Goal: Transaction & Acquisition: Obtain resource

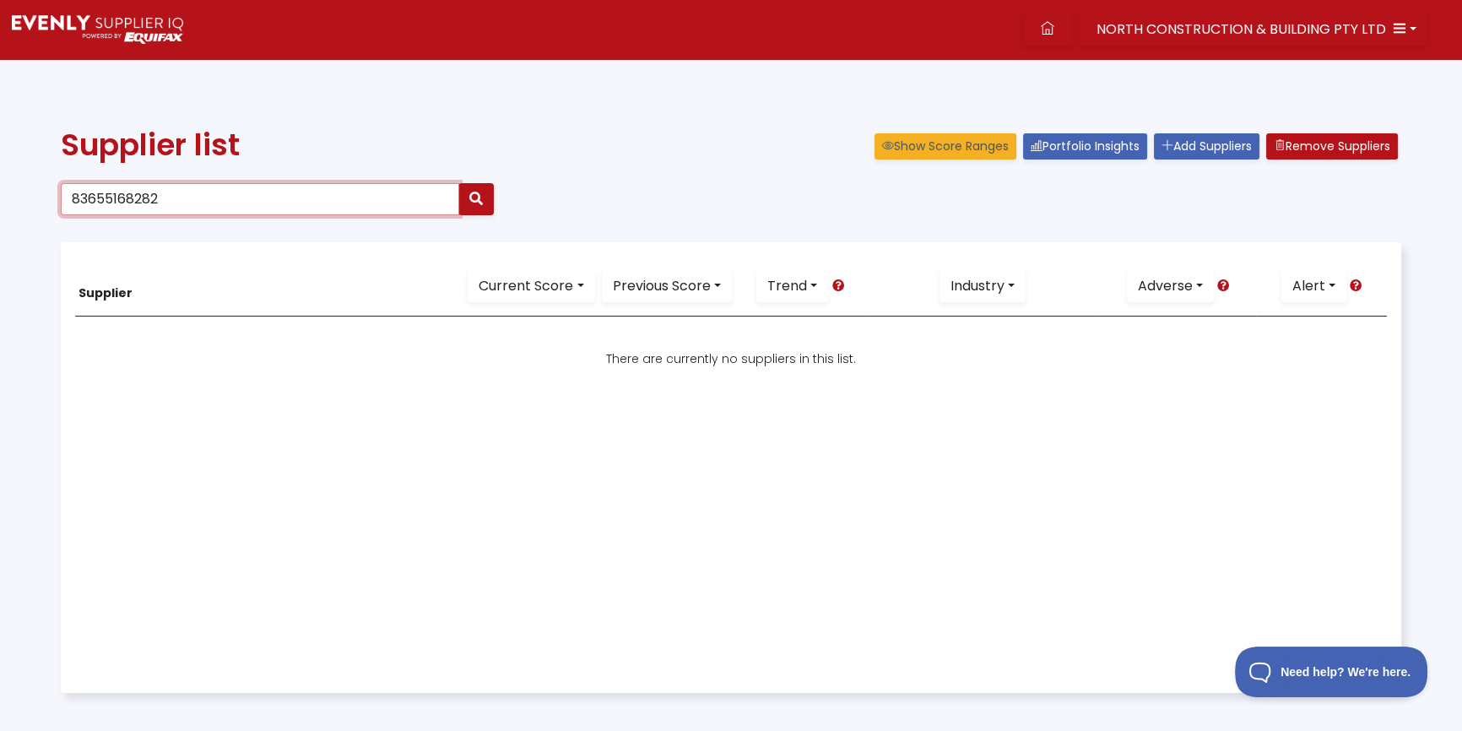
click at [215, 200] on input "83655168282" at bounding box center [260, 199] width 398 height 32
drag, startPoint x: 212, startPoint y: 202, endPoint x: -405, endPoint y: 110, distance: 623.9
click at [0, 110] on html "NORTH CONSTRUCTION & BUILDING PTY LTD Dashboard Portfolio Insights All Alerts S…" at bounding box center [731, 440] width 1462 height 880
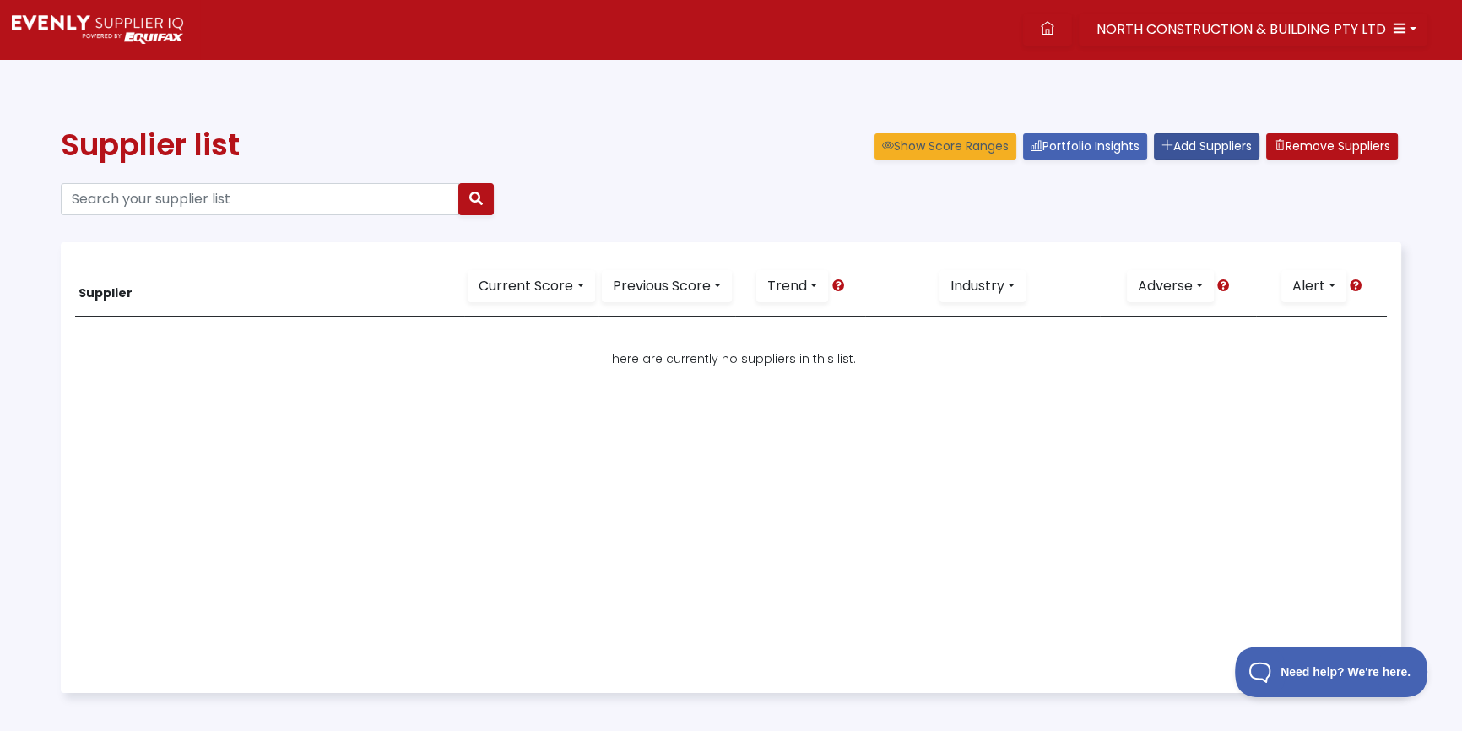
click at [1179, 147] on link "Add Suppliers" at bounding box center [1207, 146] width 106 height 26
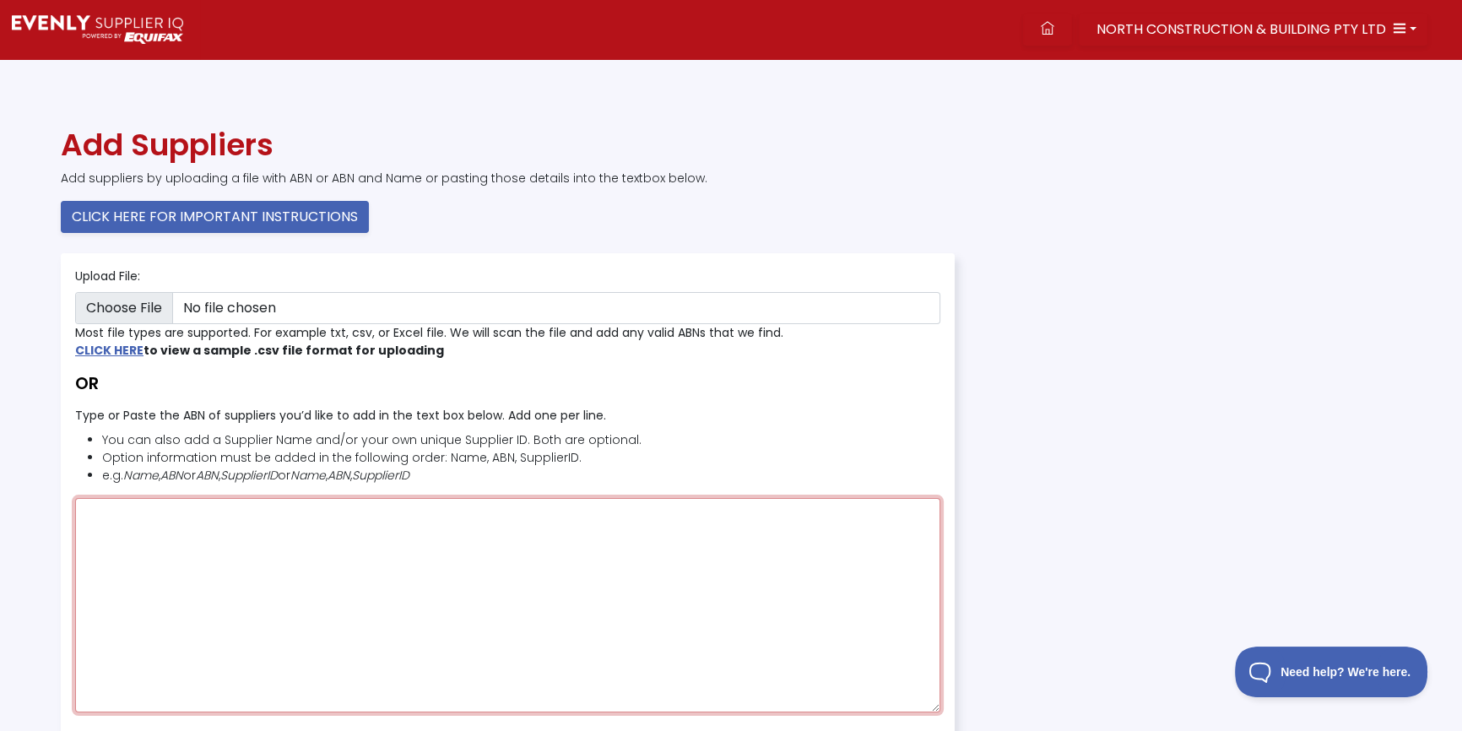
click at [173, 555] on textarea "Type or Paste the ABN of suppliers you’d like to add in the text box below. Add…" at bounding box center [507, 605] width 865 height 214
paste textarea "83655168282"
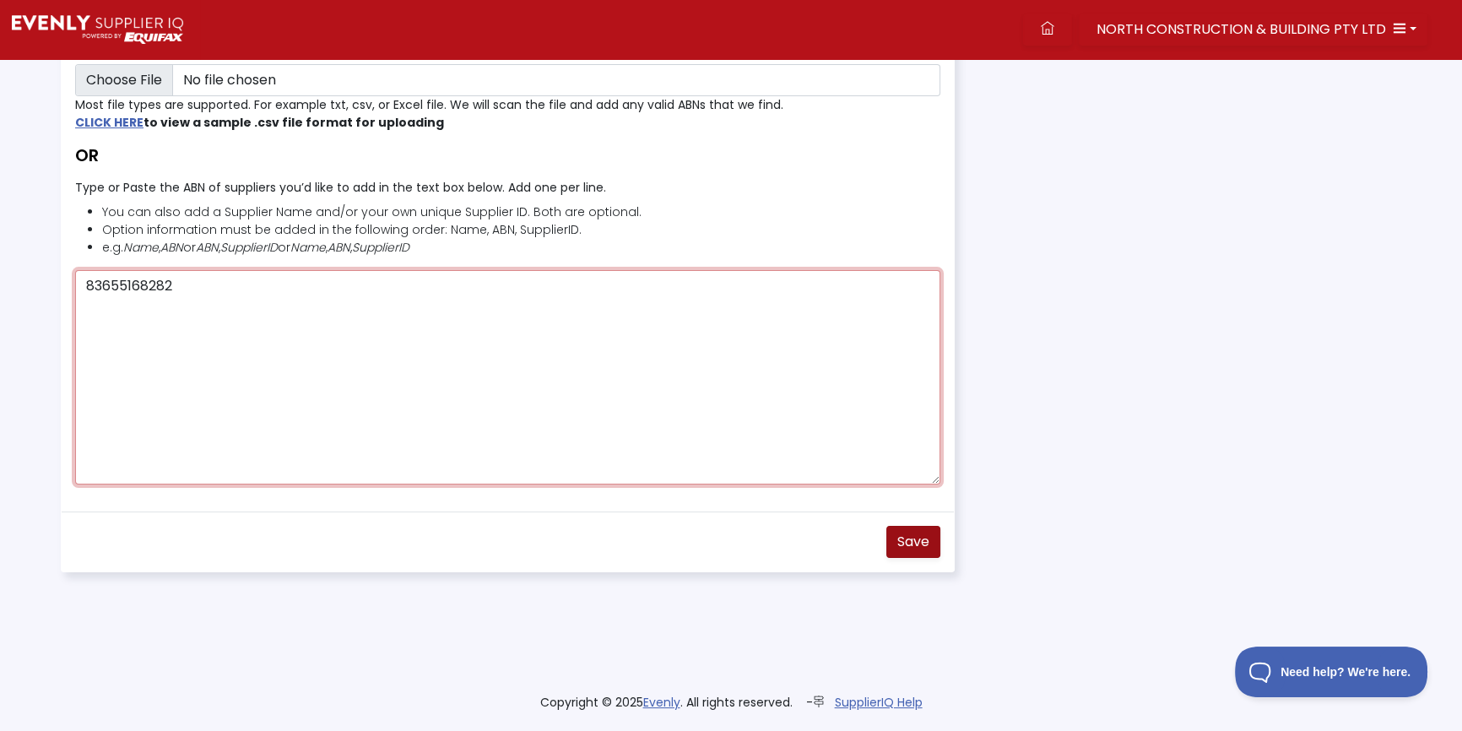
type textarea "83655168282"
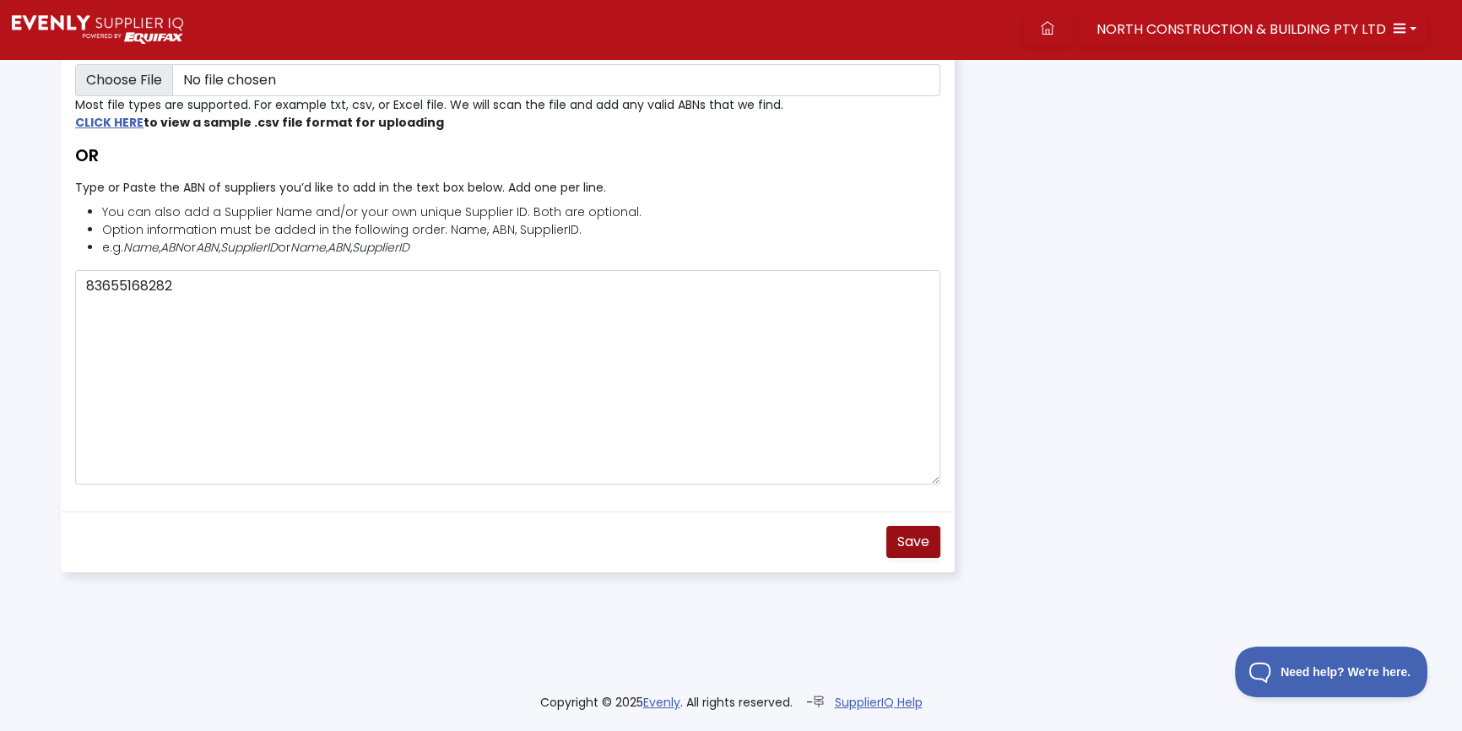
click at [924, 535] on span "Save" at bounding box center [913, 541] width 32 height 19
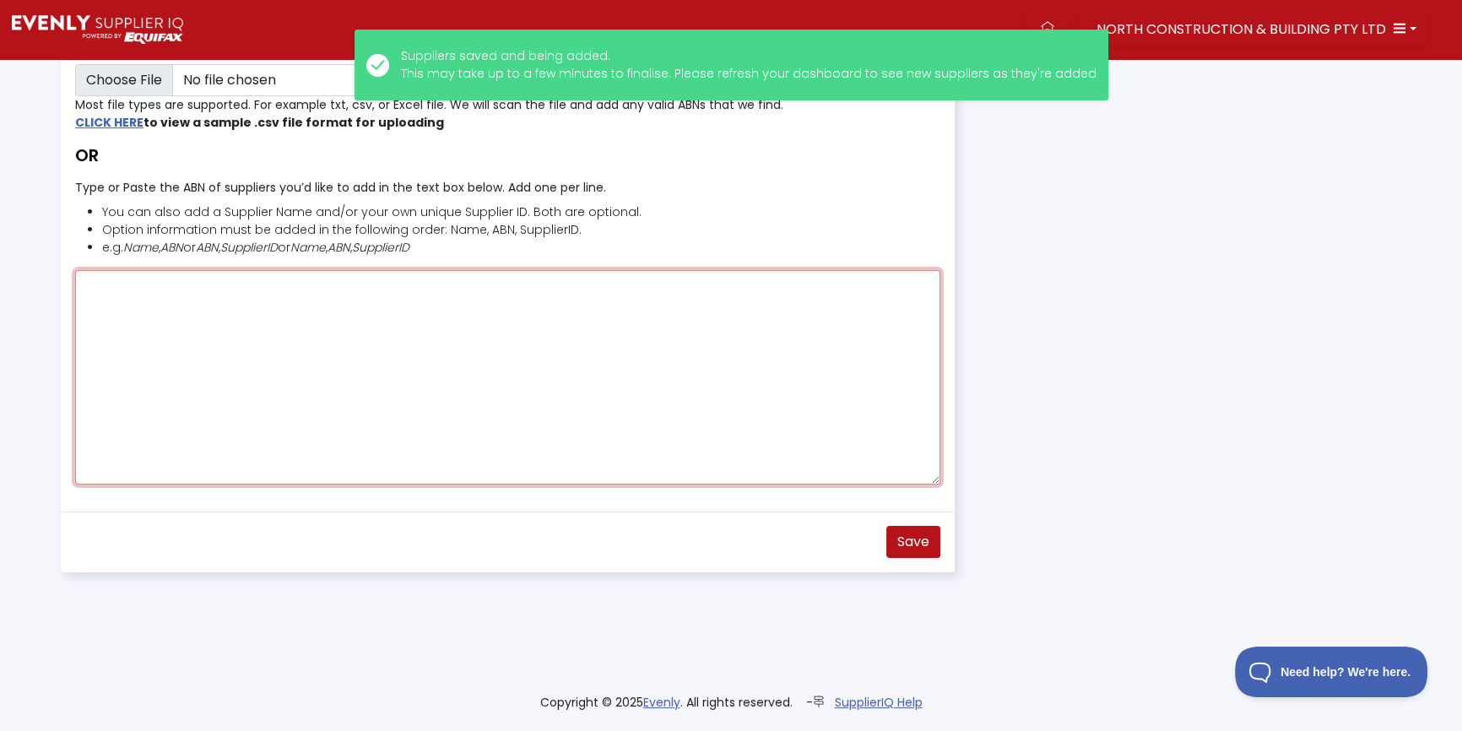
click at [462, 341] on textarea "Type or Paste the ABN of suppliers you’d like to add in the text box below. Add…" at bounding box center [507, 377] width 865 height 214
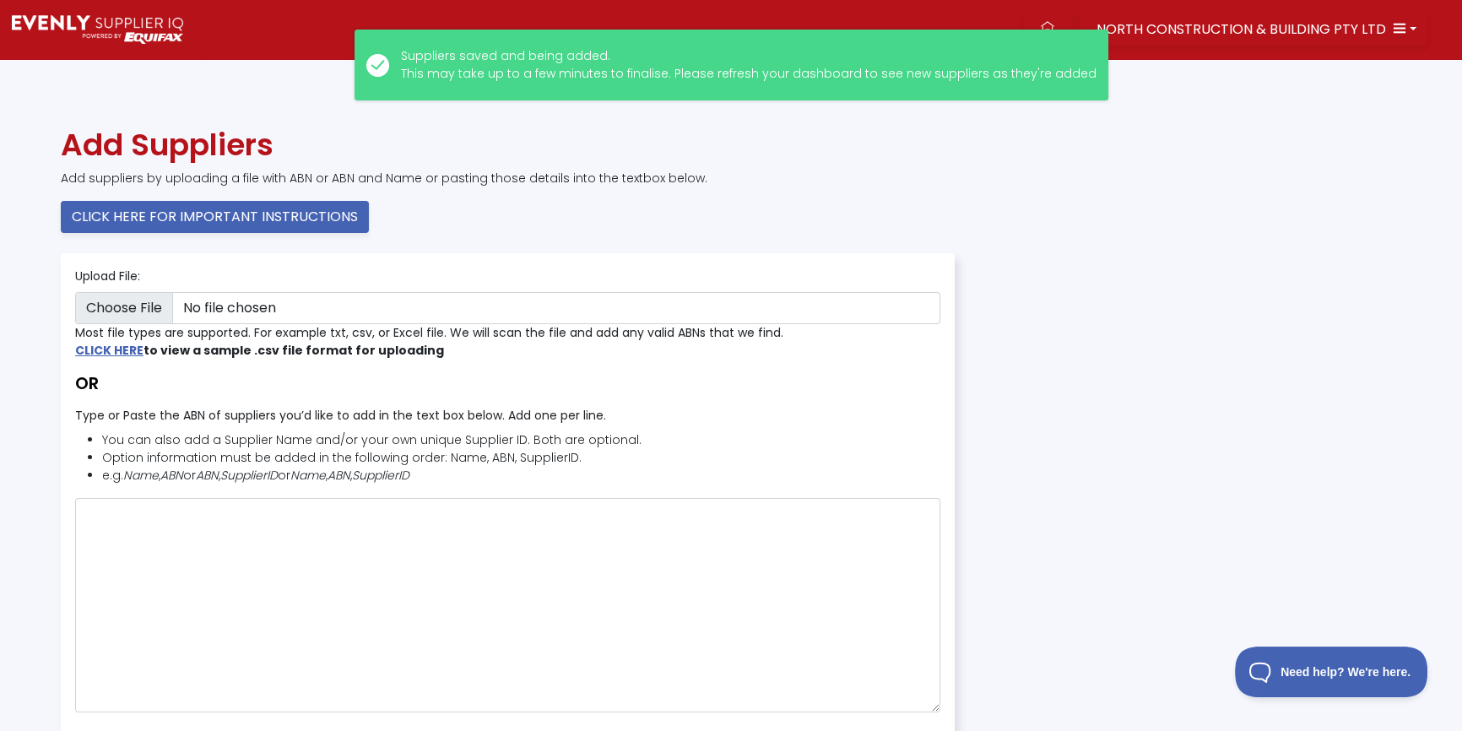
click at [1232, 192] on div "Add Suppliers Add suppliers by uploading a file with ABN or ABN and Name or pas…" at bounding box center [731, 164] width 1361 height 74
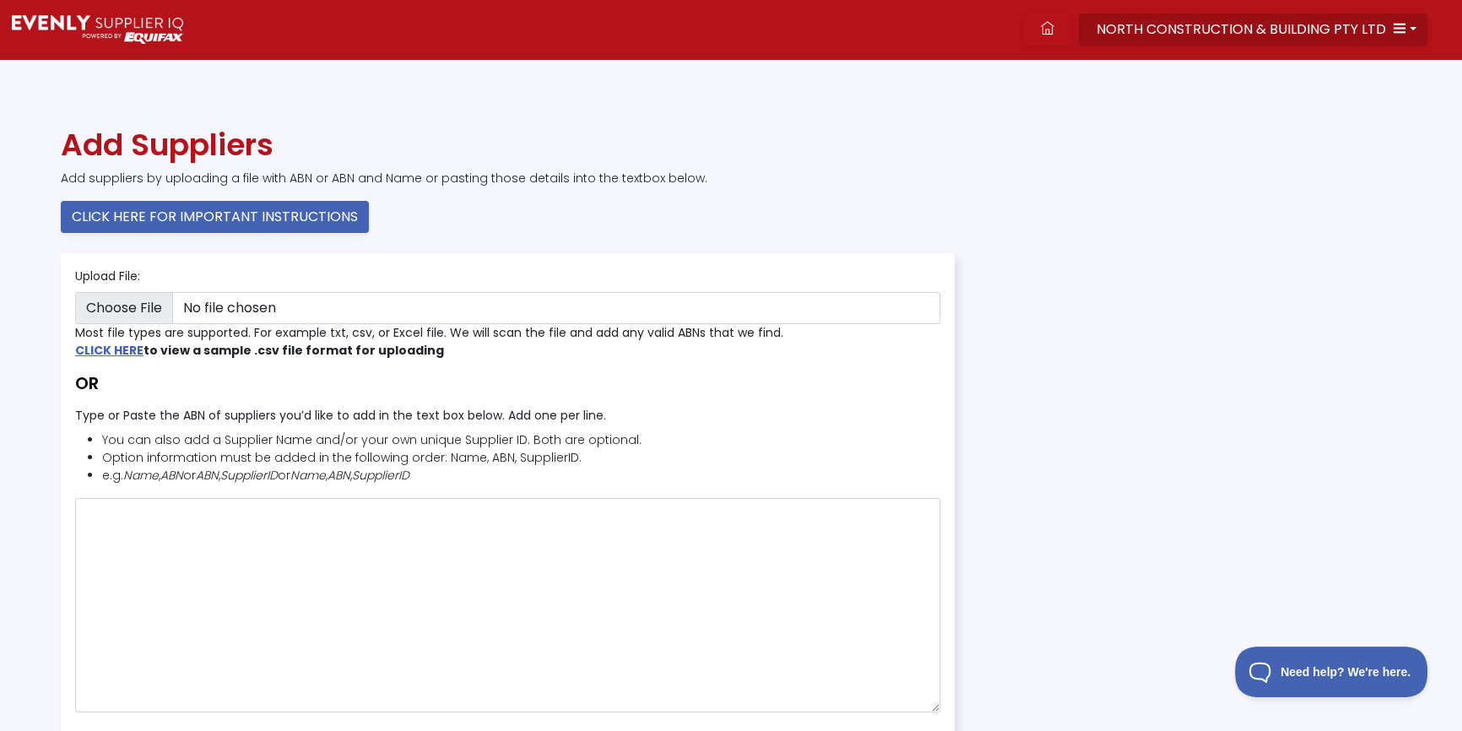
click at [1154, 29] on span "NORTH CONSTRUCTION & BUILDING PTY LTD" at bounding box center [1242, 28] width 290 height 19
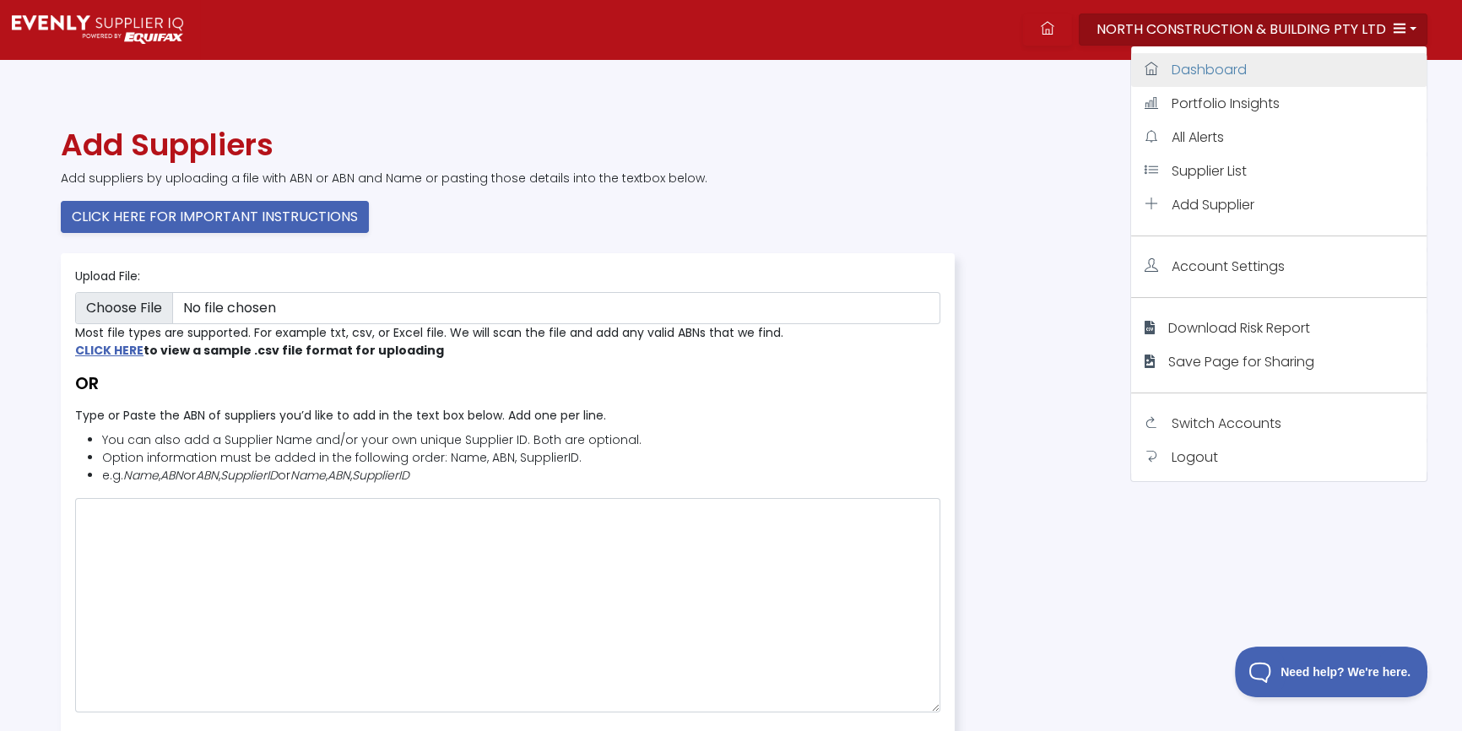
click at [1192, 66] on span "Dashboard" at bounding box center [1209, 69] width 75 height 19
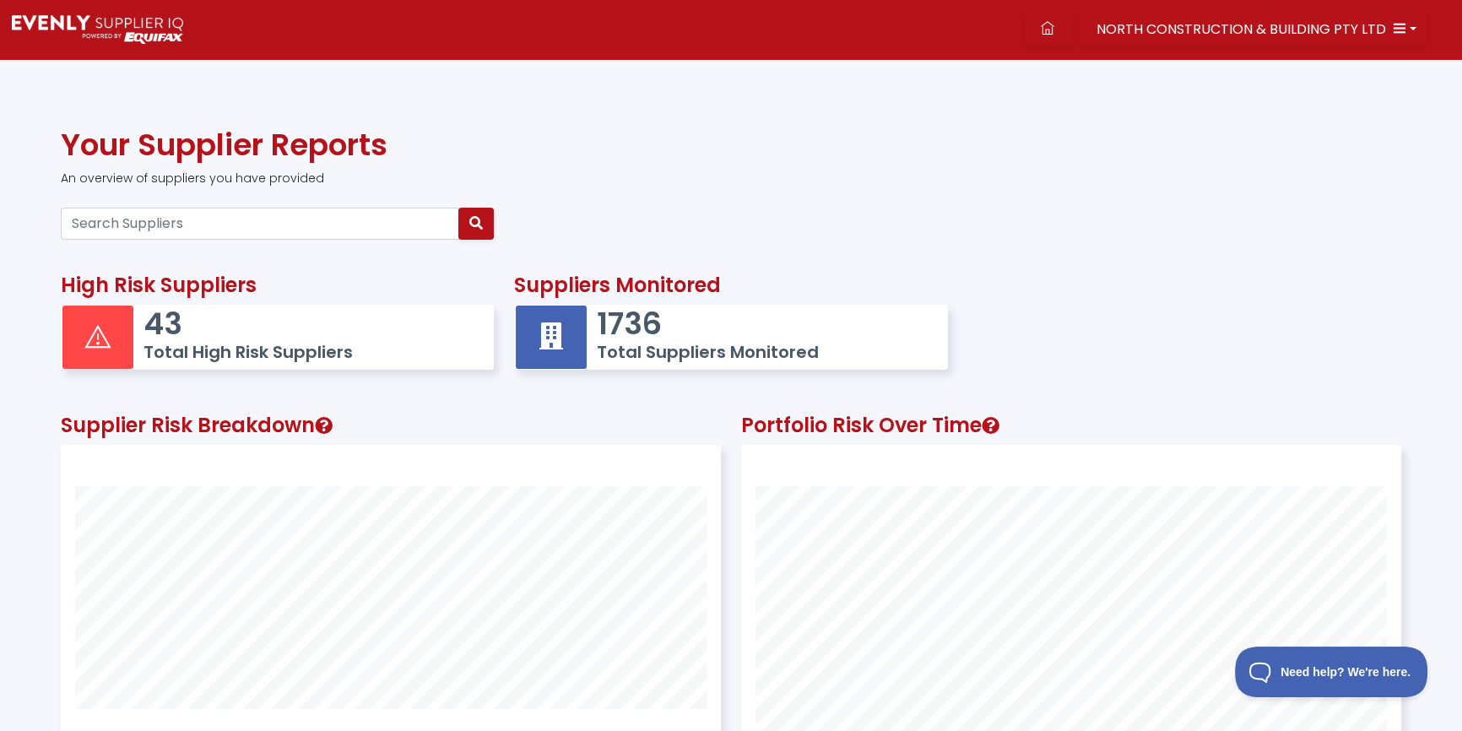
scroll to position [439, 658]
click at [143, 222] on input "Search Suppliers" at bounding box center [260, 224] width 398 height 32
paste input "83655168282"
type input "83655168282"
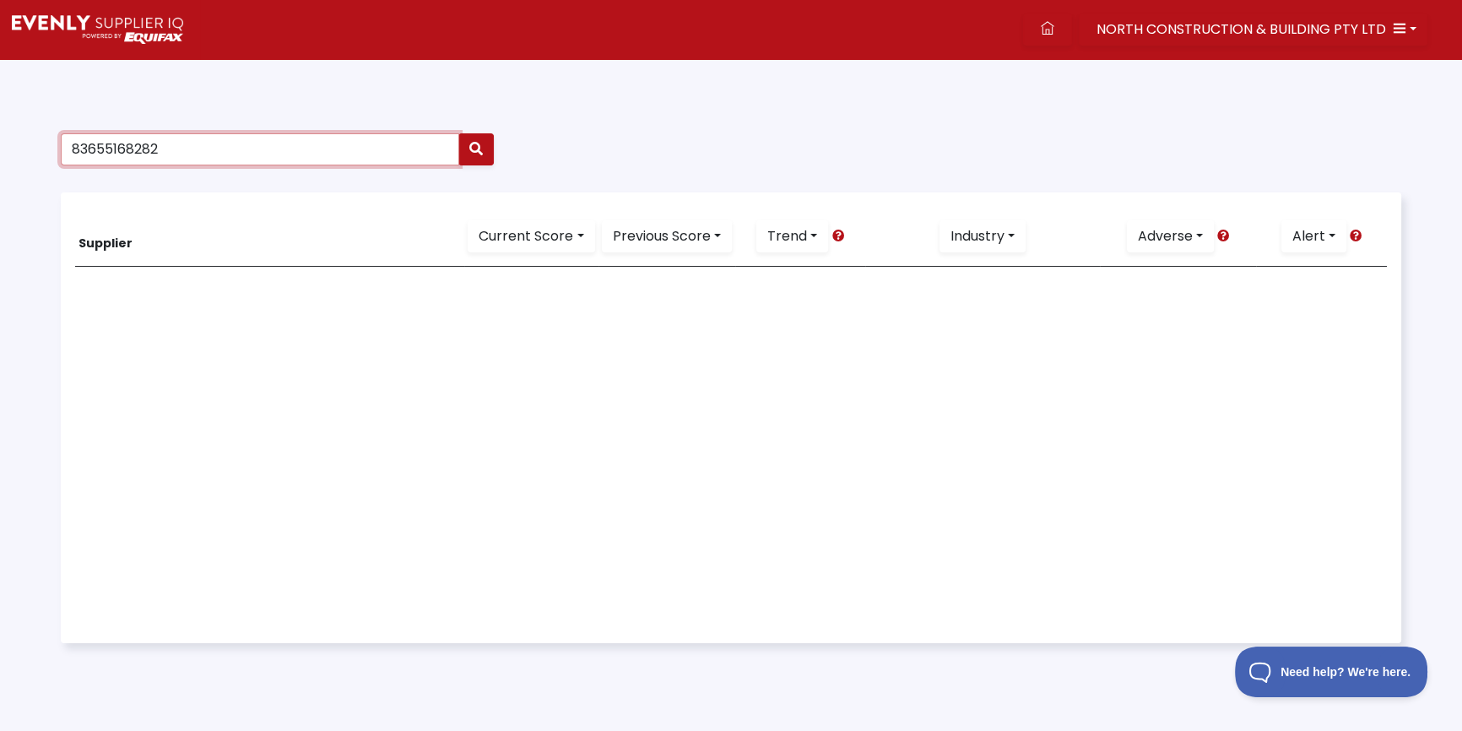
drag, startPoint x: -21, startPoint y: 85, endPoint x: -107, endPoint y: 59, distance: 90.0
click at [0, 59] on html "NORTH CONSTRUCTION & BUILDING PTY LTD Dashboard Portfolio Insights All Alerts S…" at bounding box center [731, 415] width 1462 height 830
type input "83655168282"
drag, startPoint x: 161, startPoint y: 149, endPoint x: 203, endPoint y: 161, distance: 43.8
click at [0, 83] on html "NORTH CONSTRUCTION & BUILDING PTY LTD Dashboard Portfolio Insights All Alerts S…" at bounding box center [731, 415] width 1462 height 830
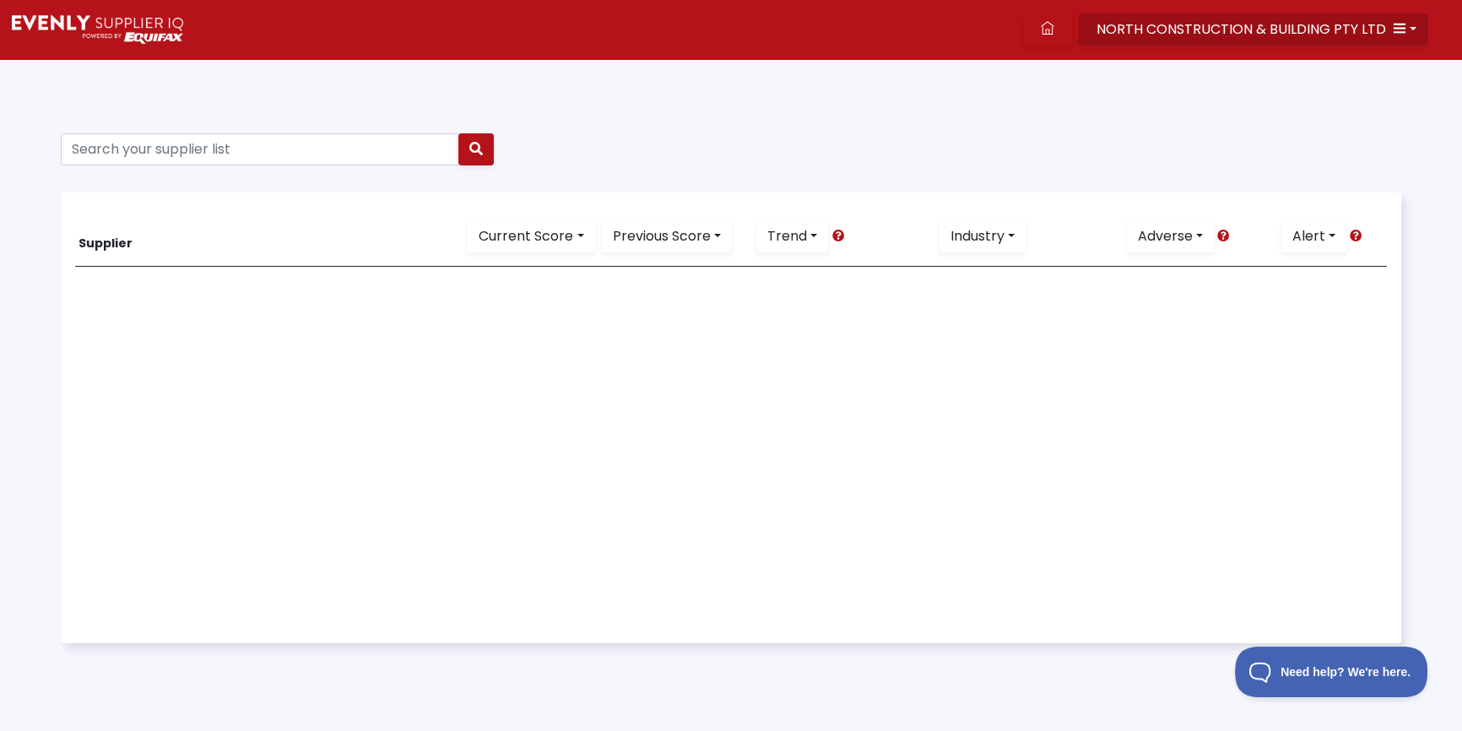
click at [1156, 26] on span "NORTH CONSTRUCTION & BUILDING PTY LTD" at bounding box center [1242, 28] width 290 height 19
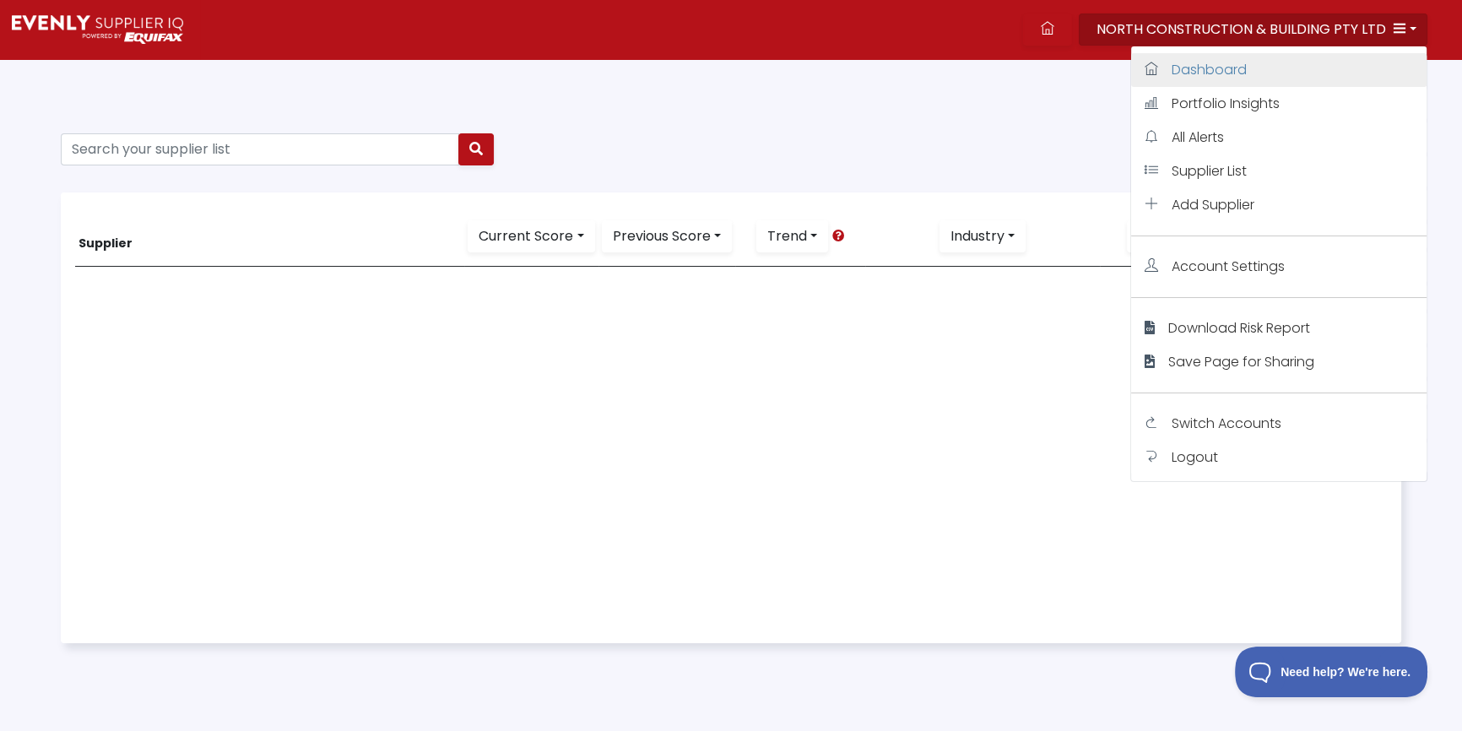
click at [1189, 66] on span "Dashboard" at bounding box center [1209, 69] width 75 height 19
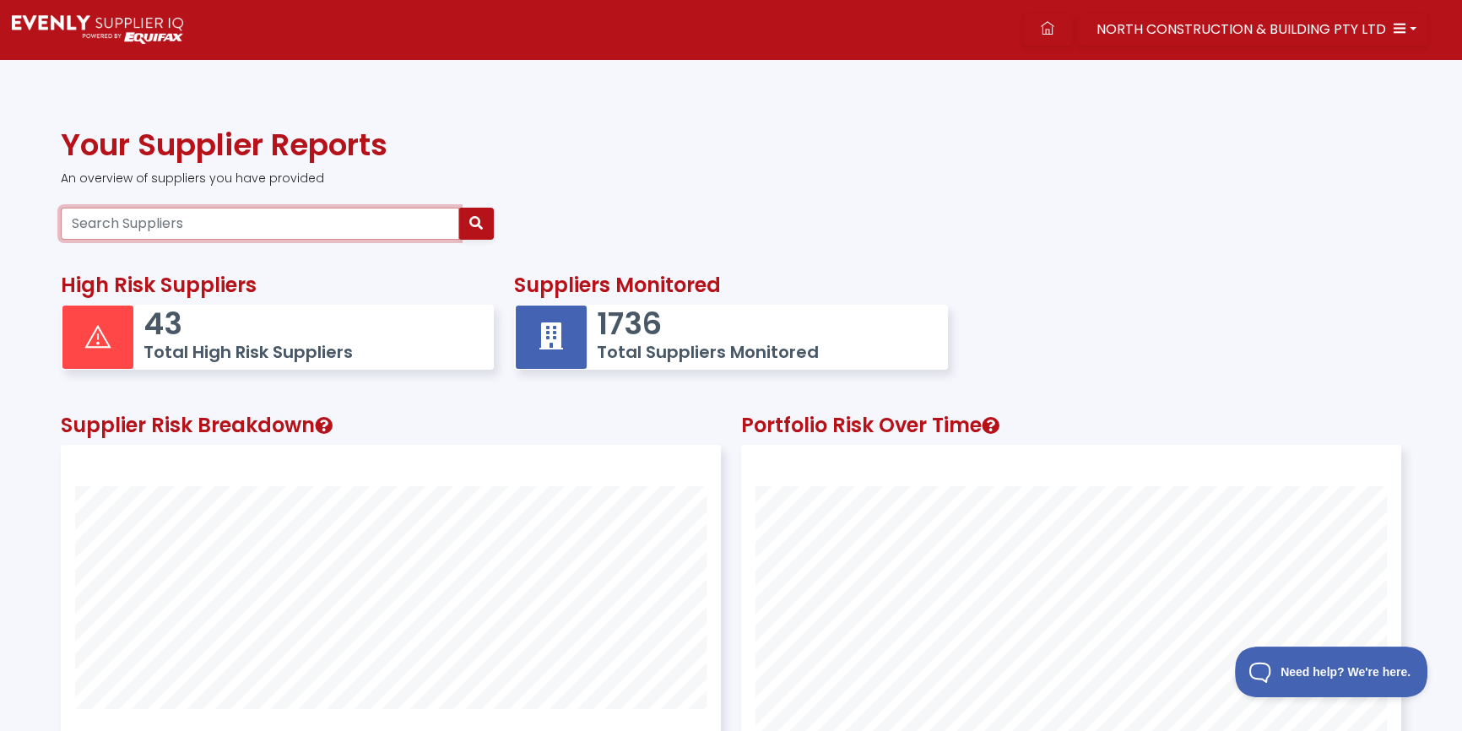
click at [315, 232] on input "Search Suppliers" at bounding box center [260, 224] width 398 height 32
paste input "83655168282"
type input "83655168282"
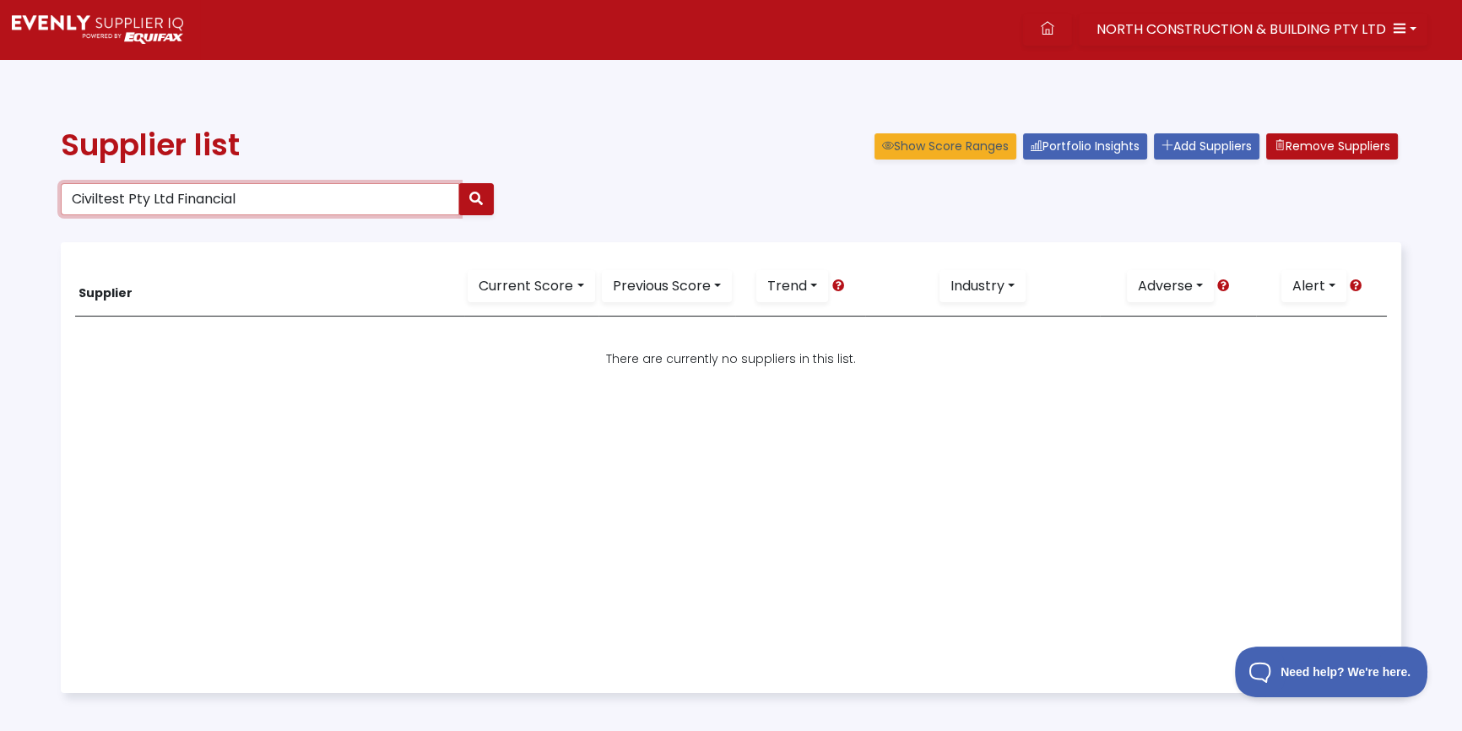
click at [218, 193] on input "Civiltest Pty Ltd Financial" at bounding box center [260, 199] width 398 height 32
click at [1200, 56] on div "NORTH CONSTRUCTION & BUILDING PTY LTD Dashboard Portfolio Insights All Alerts S…" at bounding box center [831, 29] width 1262 height 59
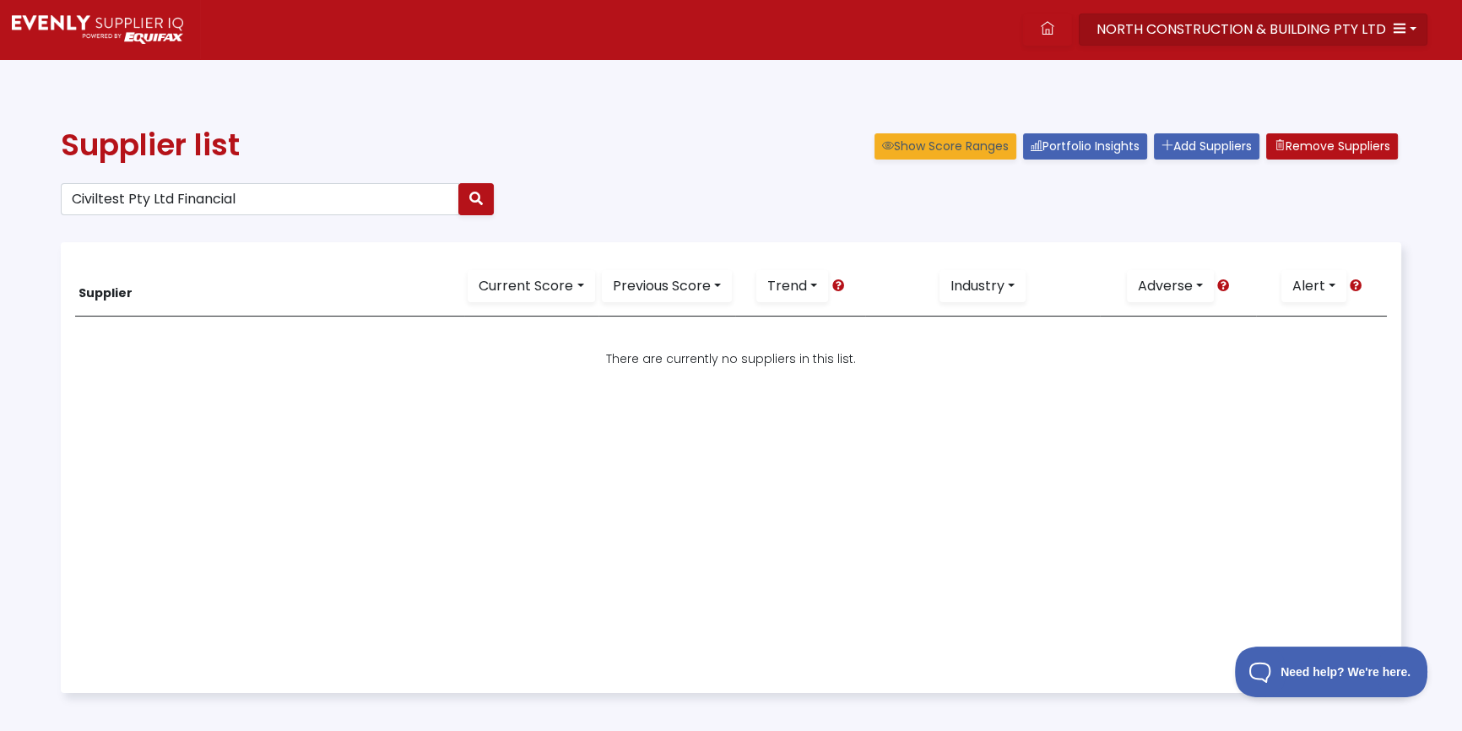
click at [1212, 31] on span "NORTH CONSTRUCTION & BUILDING PTY LTD" at bounding box center [1242, 28] width 290 height 19
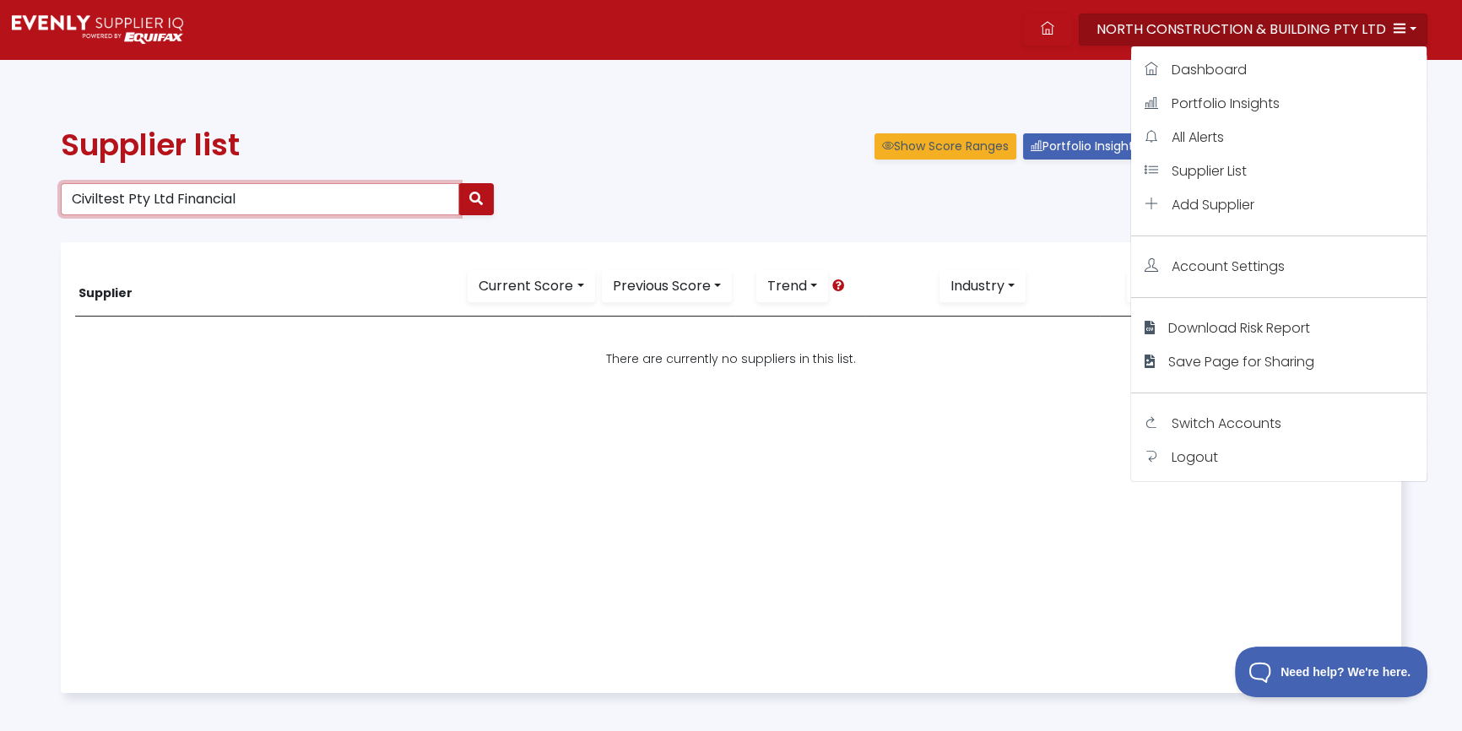
click at [245, 215] on div "Civiltest Pty Ltd Financial" at bounding box center [277, 205] width 453 height 59
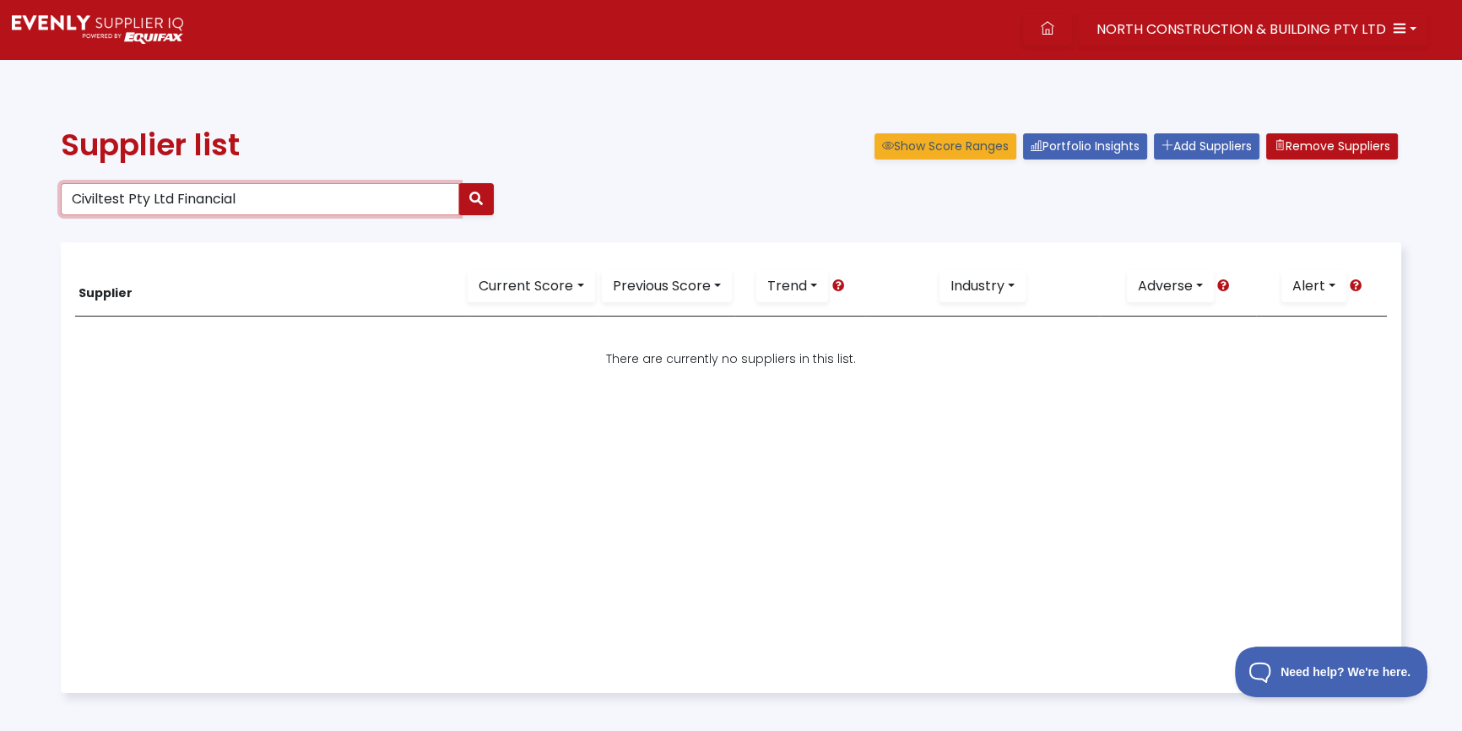
drag, startPoint x: 267, startPoint y: 202, endPoint x: -161, endPoint y: 105, distance: 438.9
click at [0, 105] on html "NORTH CONSTRUCTION & BUILDING PTY LTD Dashboard Portfolio Insights All Alerts S…" at bounding box center [731, 440] width 1462 height 880
paste input "83655168282"
type input "83655168282"
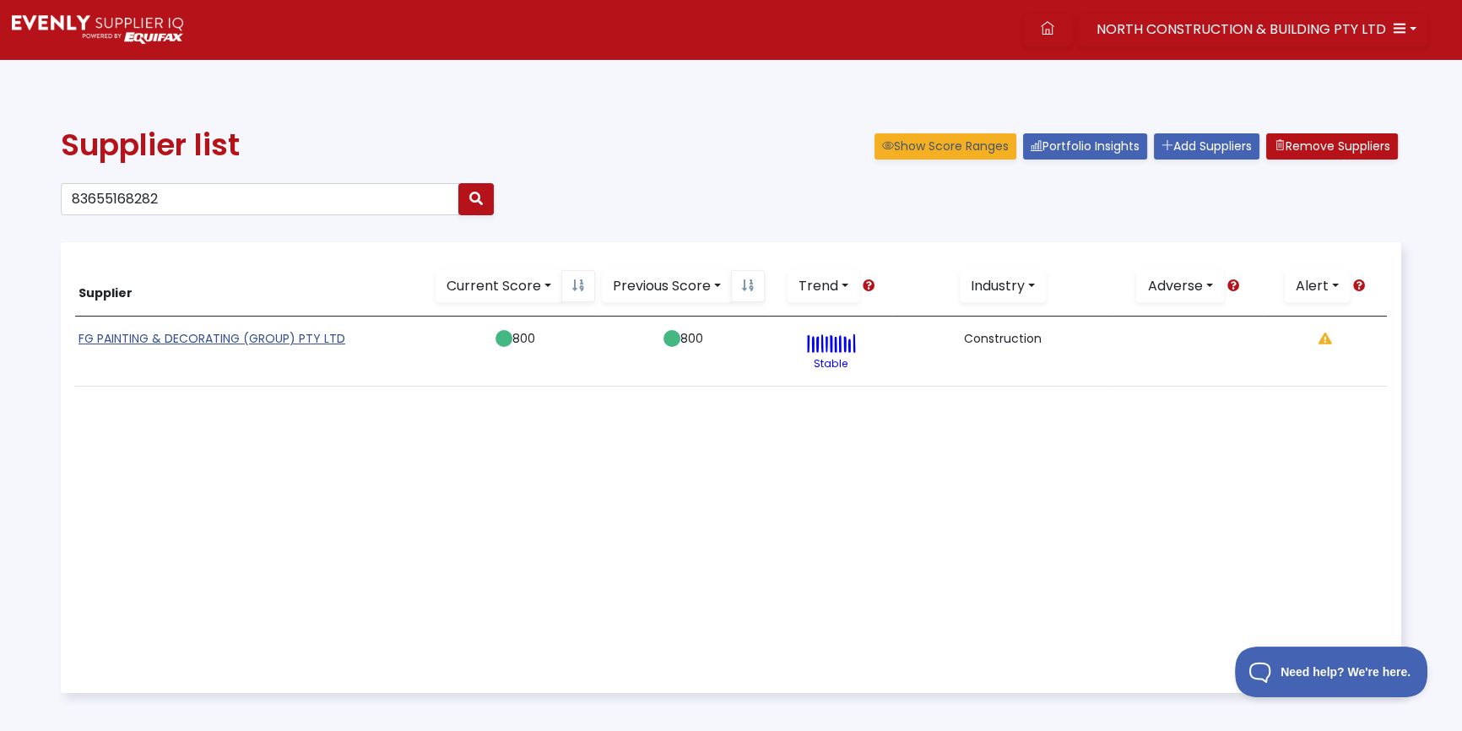
click at [239, 337] on link "FG PAINTING & DECORATING (GROUP) PTY LTD" at bounding box center [212, 338] width 267 height 17
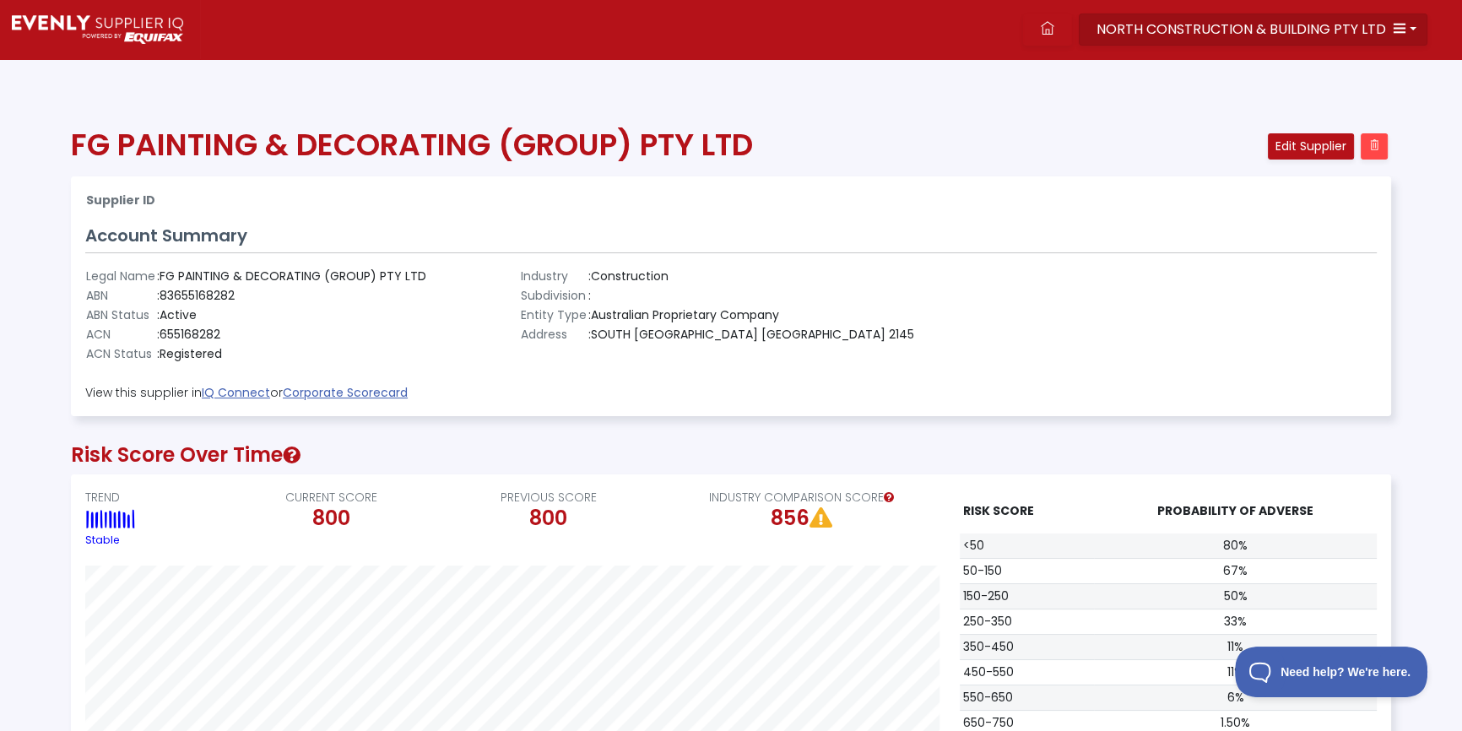
click at [1240, 23] on span "NORTH CONSTRUCTION & BUILDING PTY LTD" at bounding box center [1242, 28] width 290 height 19
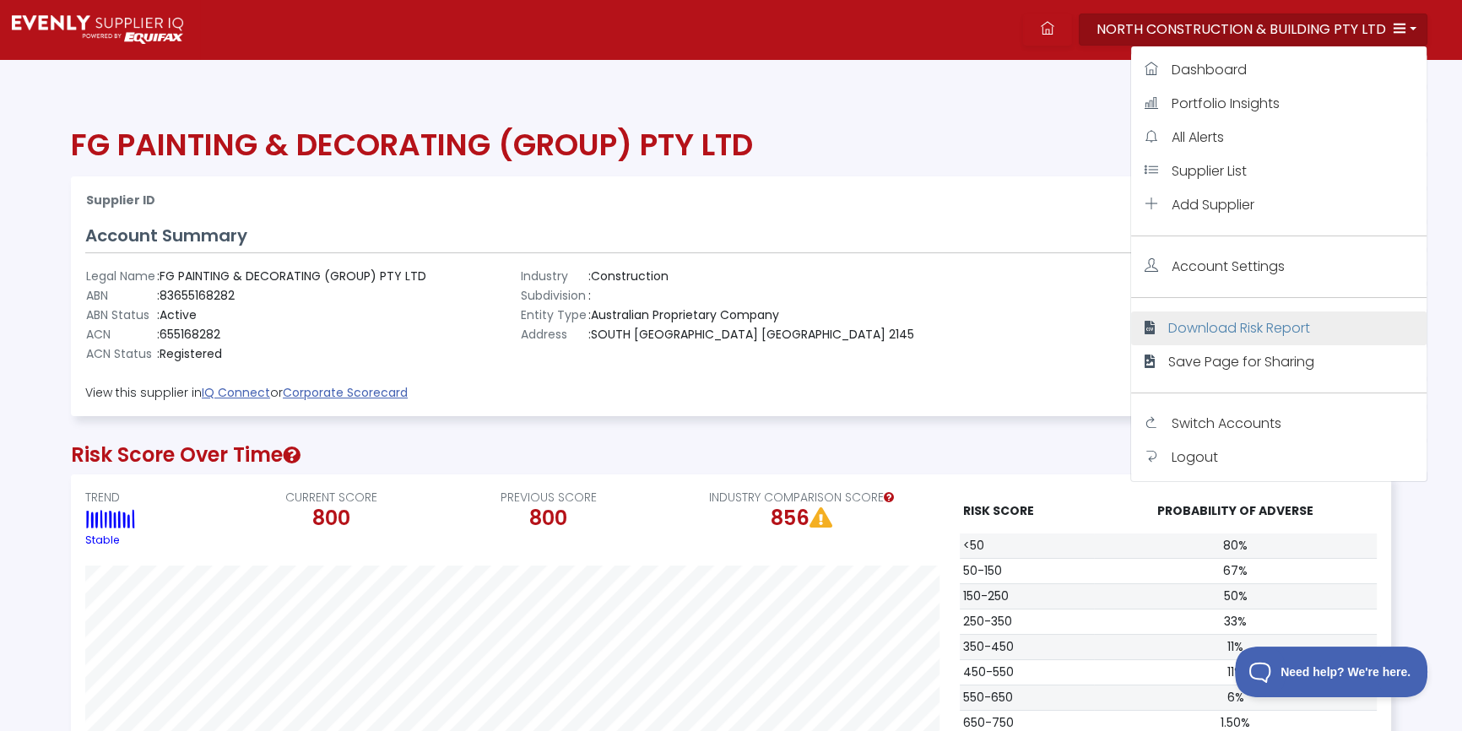
click at [1233, 312] on link "Download Risk Report" at bounding box center [1278, 328] width 295 height 34
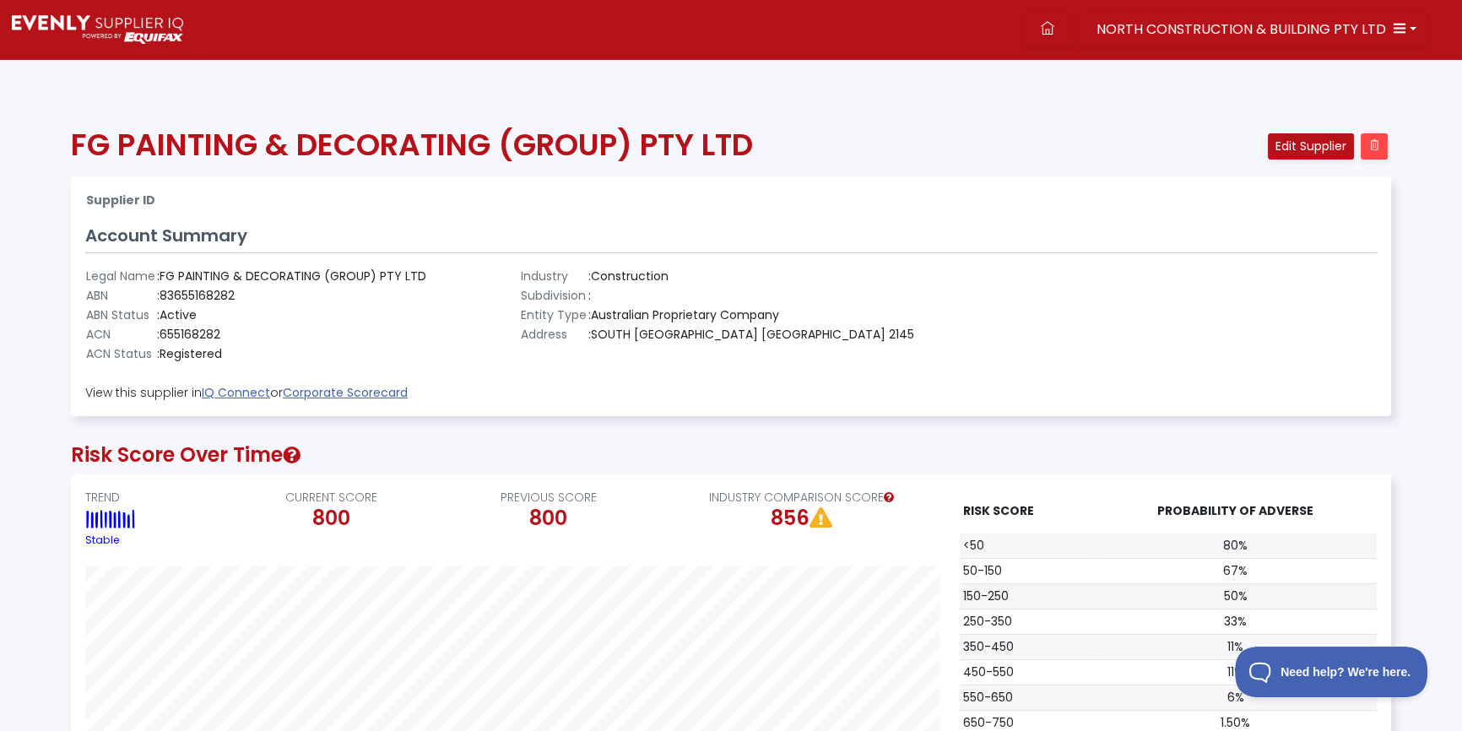
click at [729, 218] on div "Supplier ID Account Summary Legal Name : FG PAINTING & DECORATING (GROUP) PTY L…" at bounding box center [731, 296] width 1319 height 238
click at [1167, 25] on span "NORTH CONSTRUCTION & BUILDING PTY LTD" at bounding box center [1242, 28] width 290 height 19
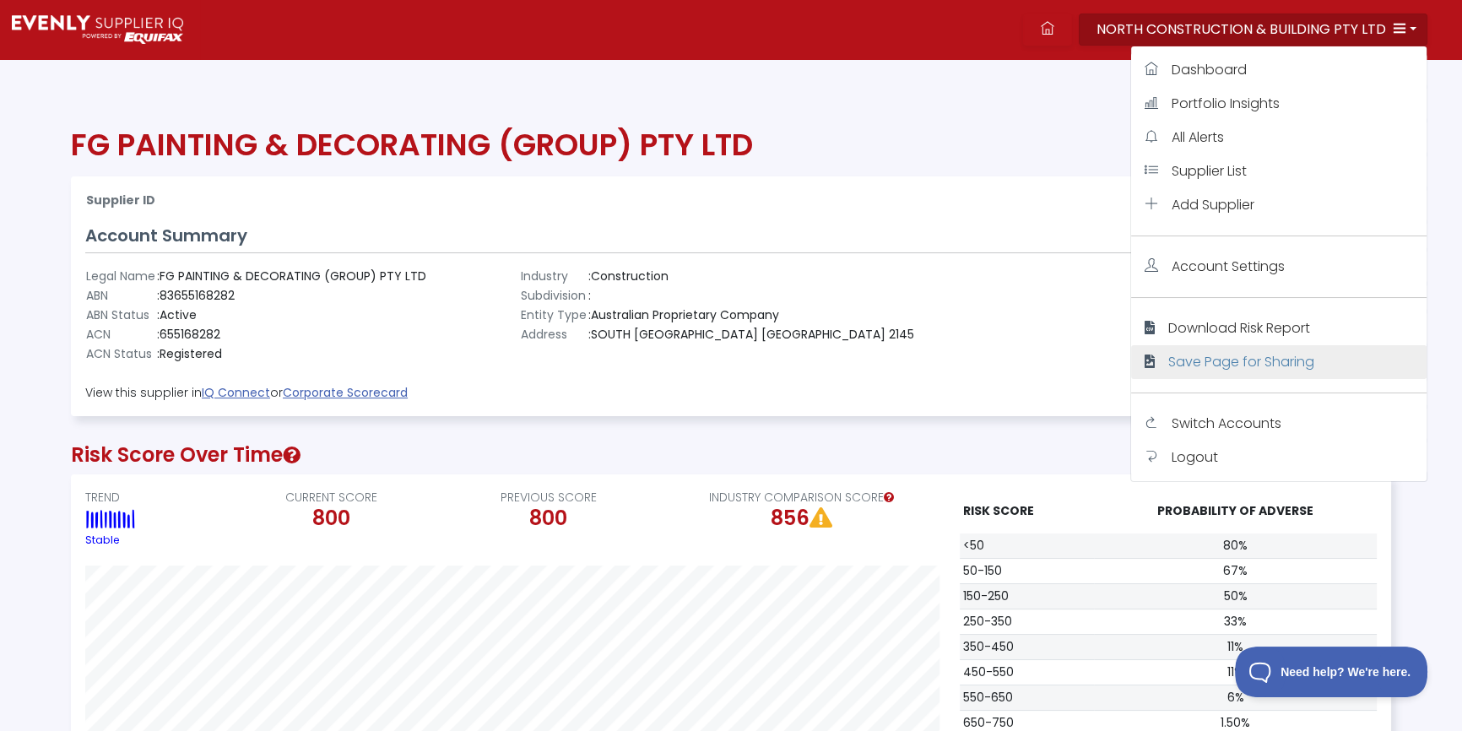
click at [1203, 359] on span "Save Page for Sharing" at bounding box center [1241, 361] width 146 height 19
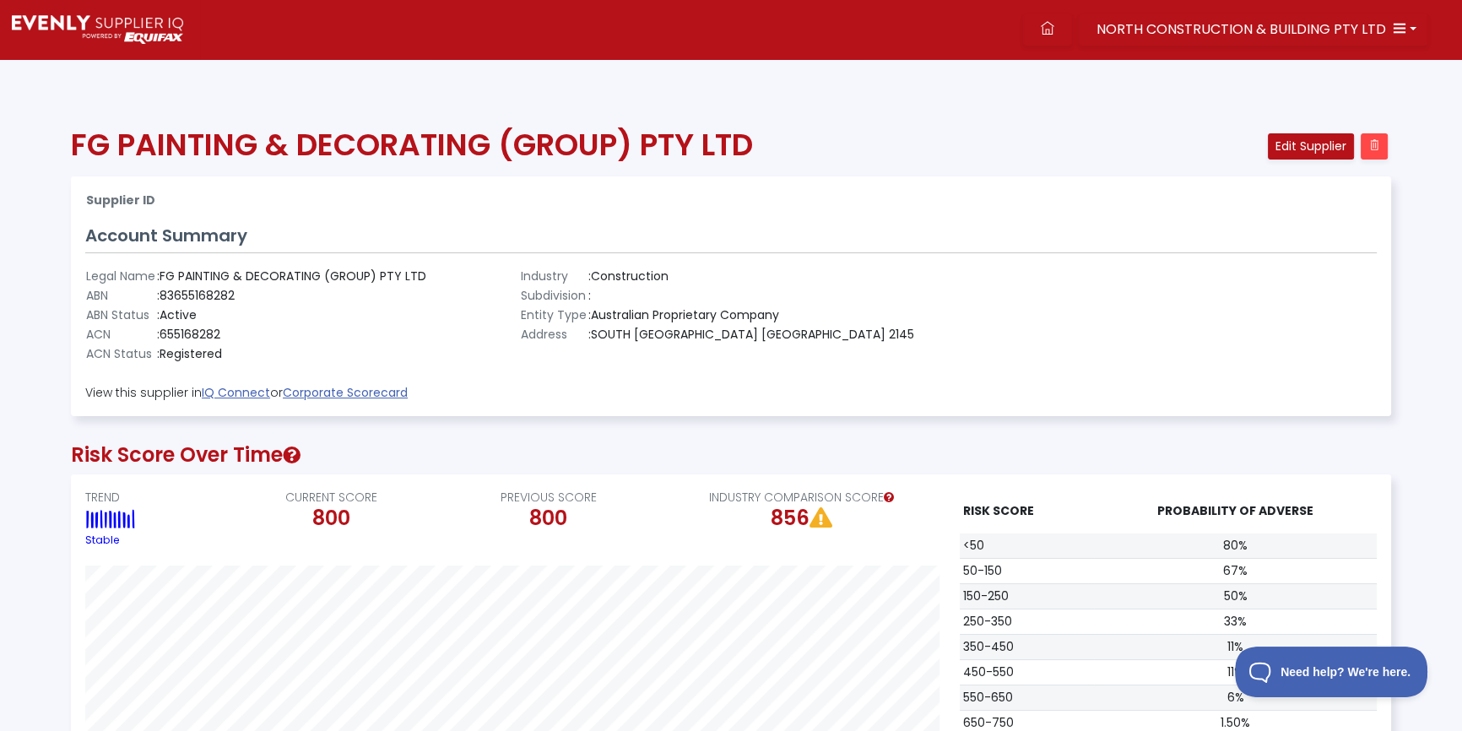
click at [332, 343] on td ": 655168282" at bounding box center [291, 334] width 271 height 19
click at [581, 227] on h3 "Account Summary" at bounding box center [731, 235] width 1292 height 20
click at [1159, 130] on h1 "FG PAINTING & DECORATING (GROUP) PTY LTD" at bounding box center [619, 145] width 1097 height 36
